Goal: Browse casually: Explore the website without a specific task or goal

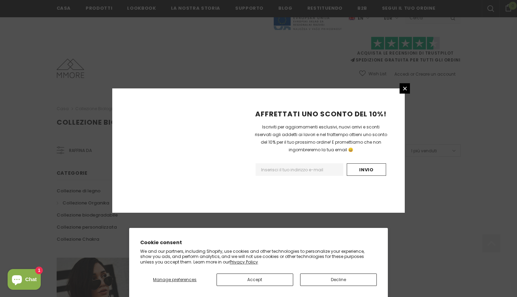
scroll to position [411, 0]
